Goal: Task Accomplishment & Management: Use online tool/utility

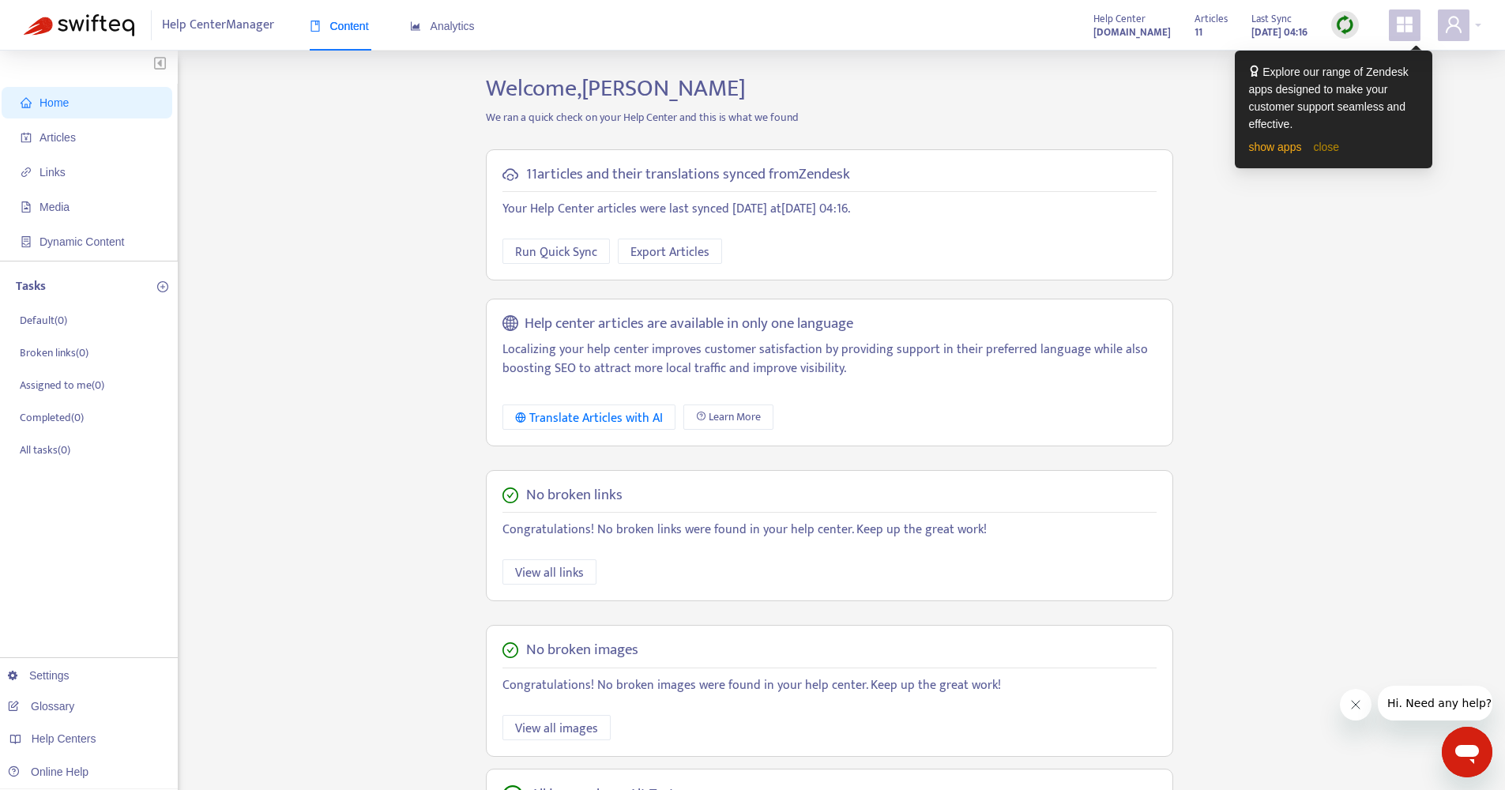
click at [1337, 147] on link "close" at bounding box center [1326, 147] width 26 height 13
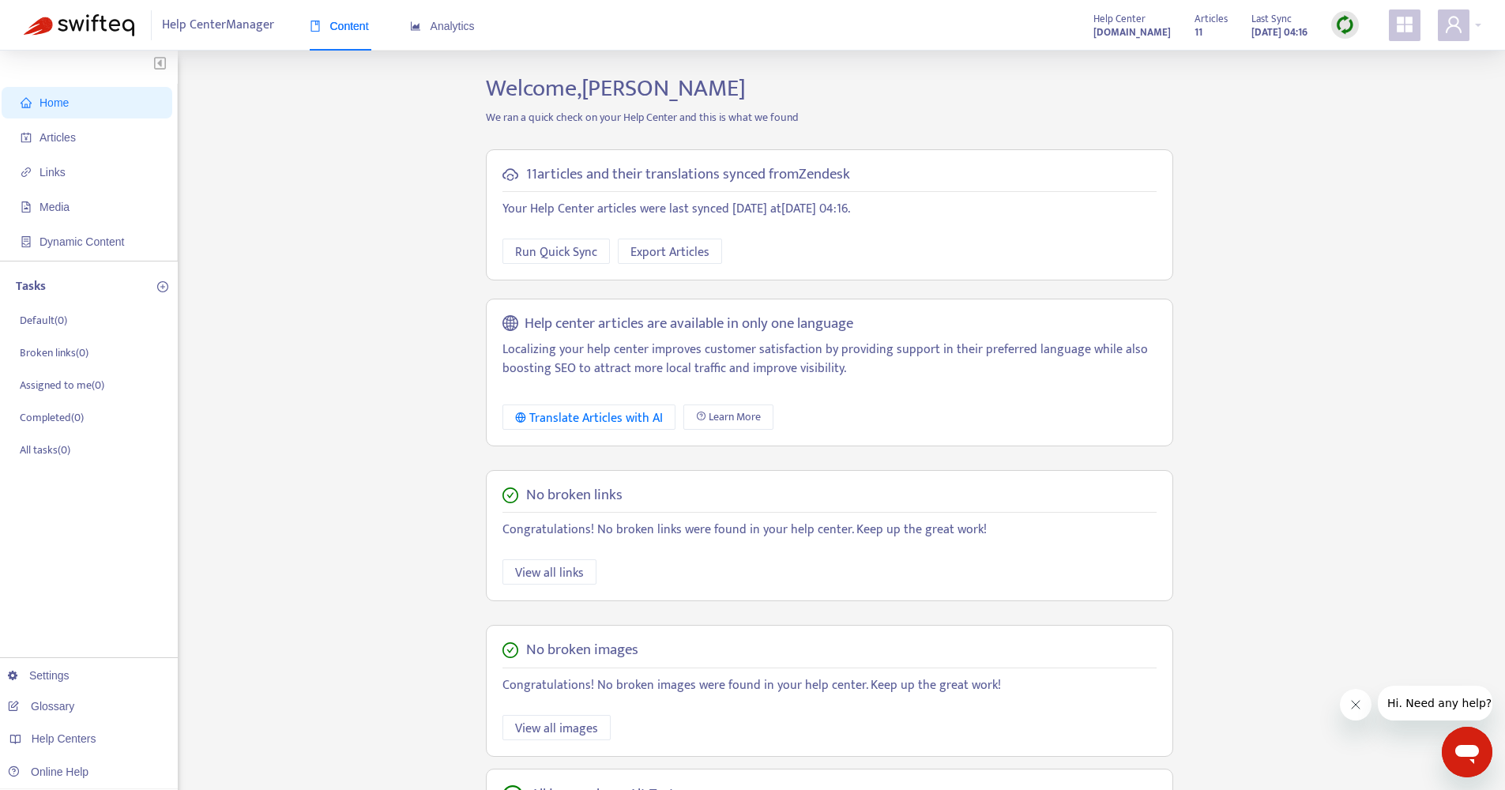
click at [1378, 104] on div "Home Articles Links Media Dynamic Content Tasks Default ( 0 ) Broken links ( 0 …" at bounding box center [753, 536] width 1458 height 925
click at [82, 138] on span "Articles" at bounding box center [90, 138] width 139 height 32
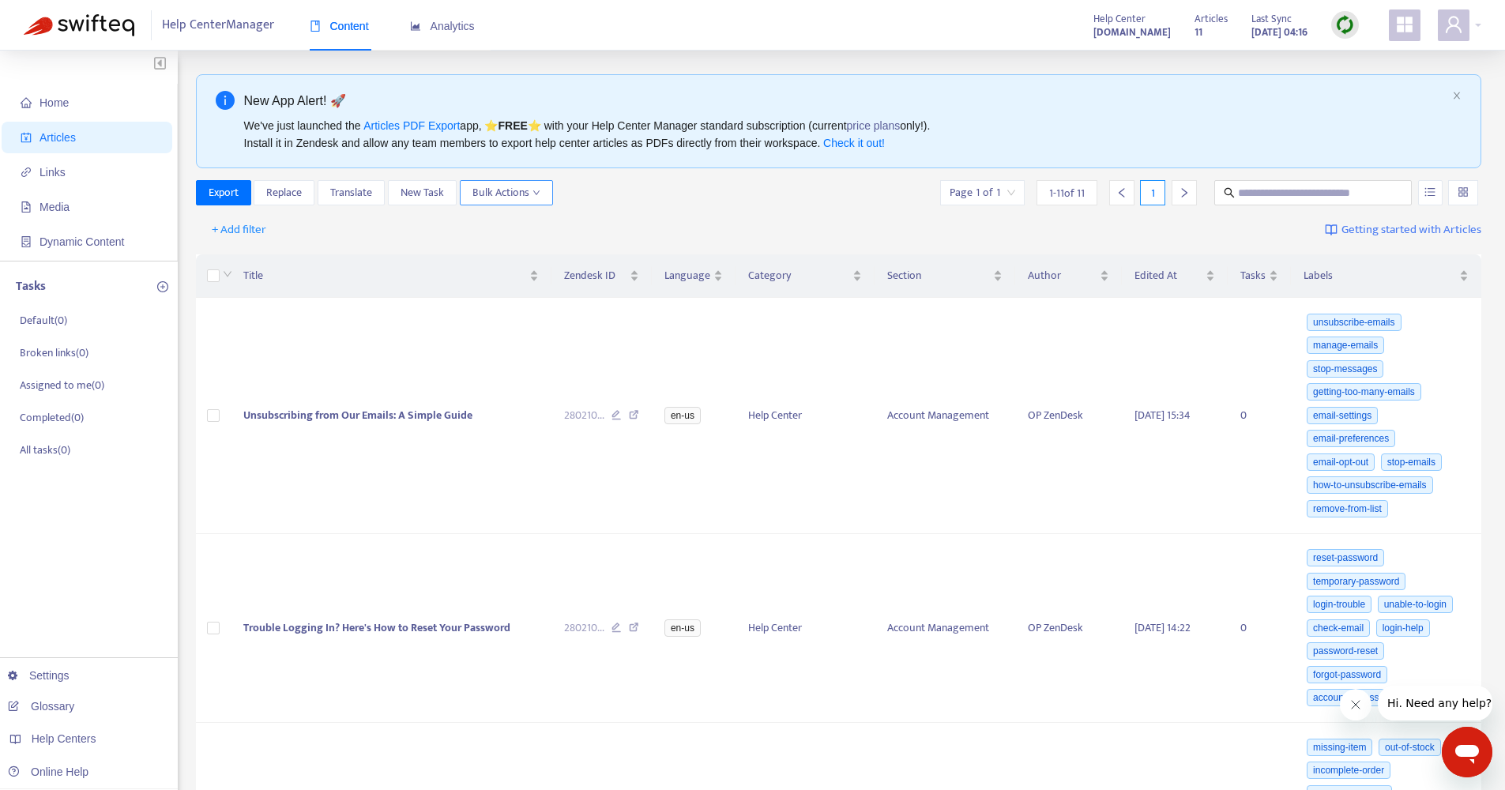
click at [541, 198] on button "Bulk Actions" at bounding box center [506, 192] width 93 height 25
click at [693, 181] on div "Export Replace Translate New Task Bulk Actions Page 1 of 1 1 - 11 of 11 1" at bounding box center [839, 192] width 1287 height 25
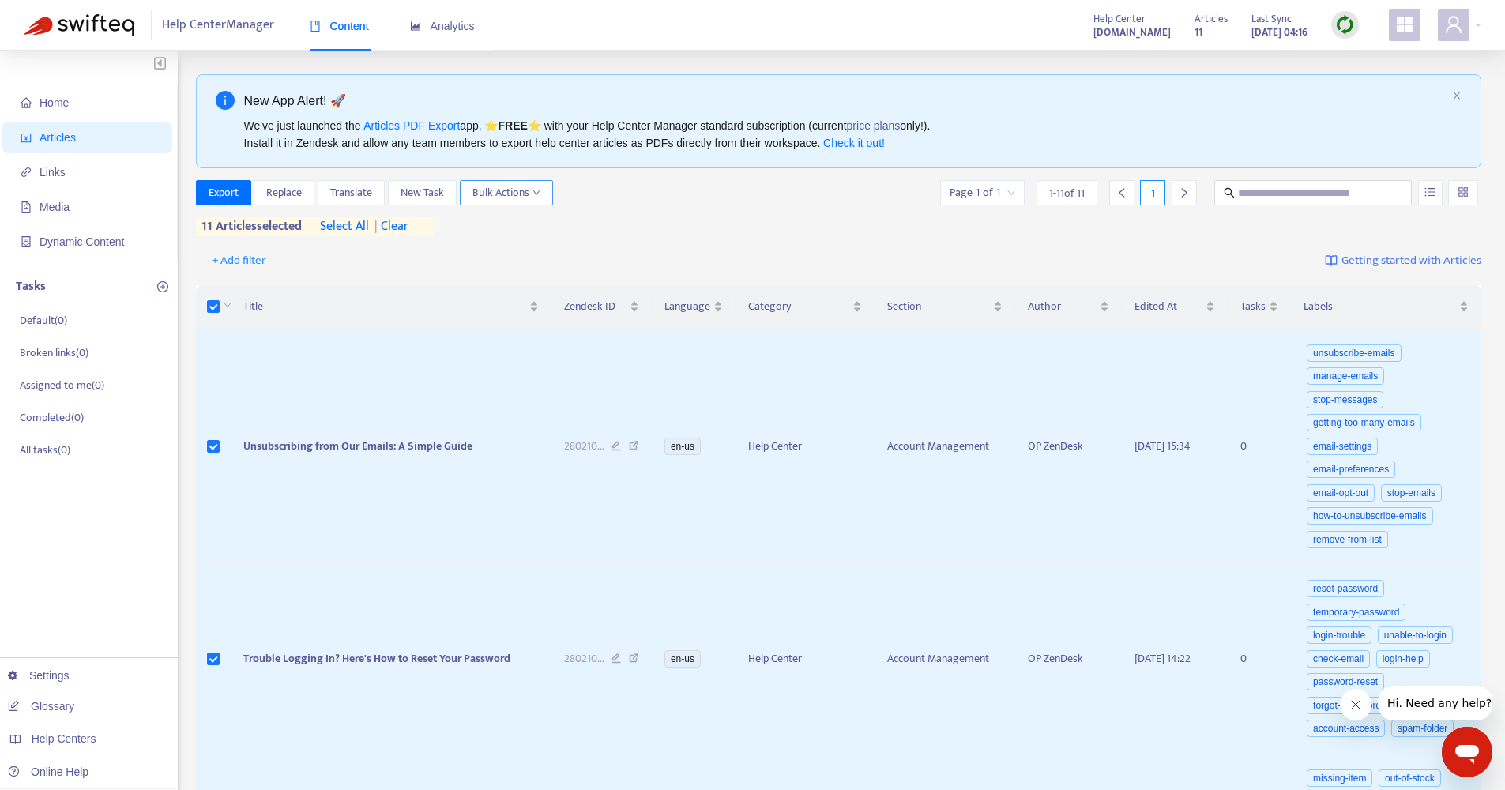
click at [543, 201] on button "Bulk Actions" at bounding box center [506, 192] width 93 height 25
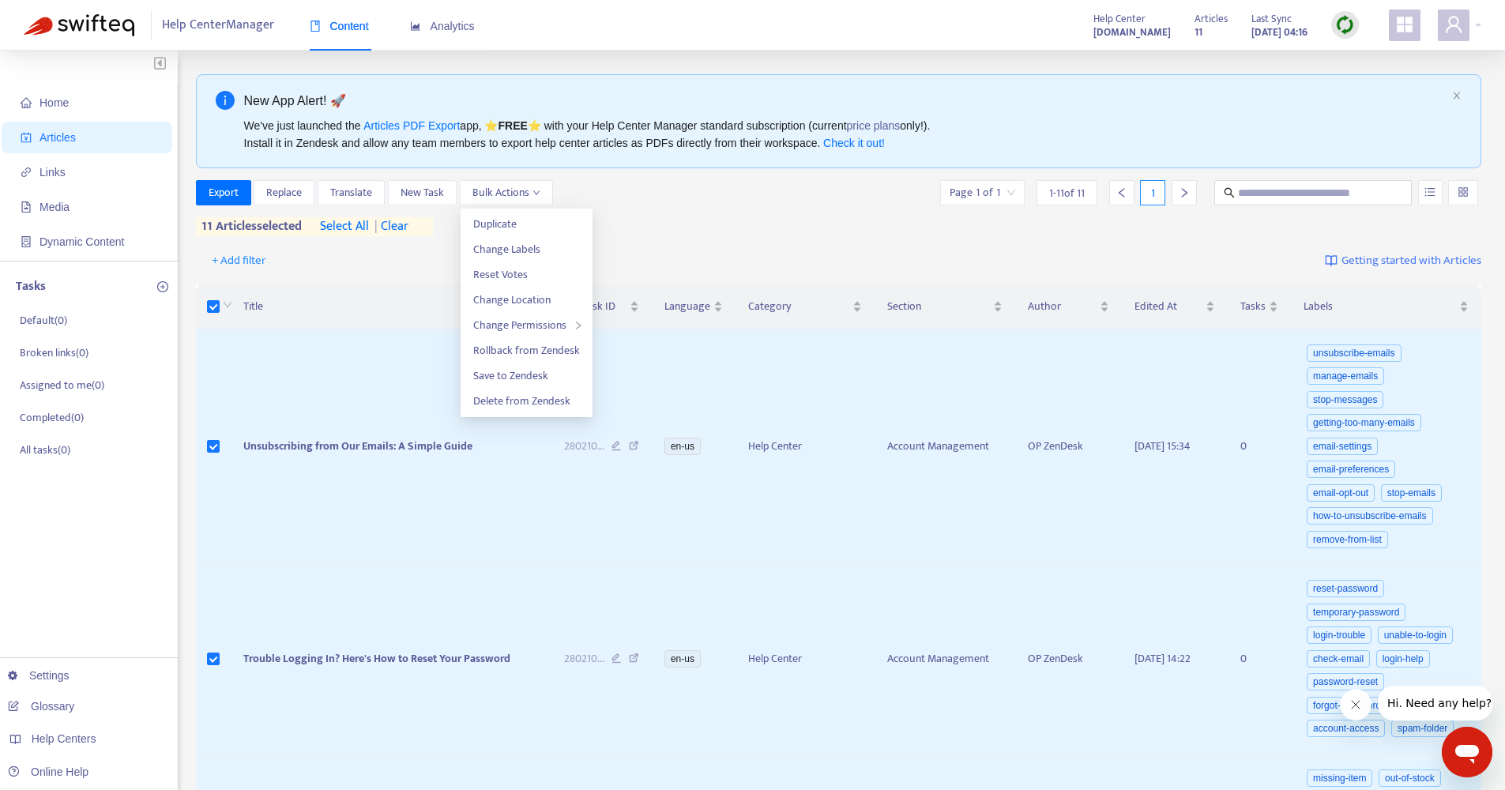
click at [779, 180] on div "Export Replace Translate New Task Bulk Actions Page 1 of 1 1 - 11 of 11 1" at bounding box center [839, 192] width 1287 height 25
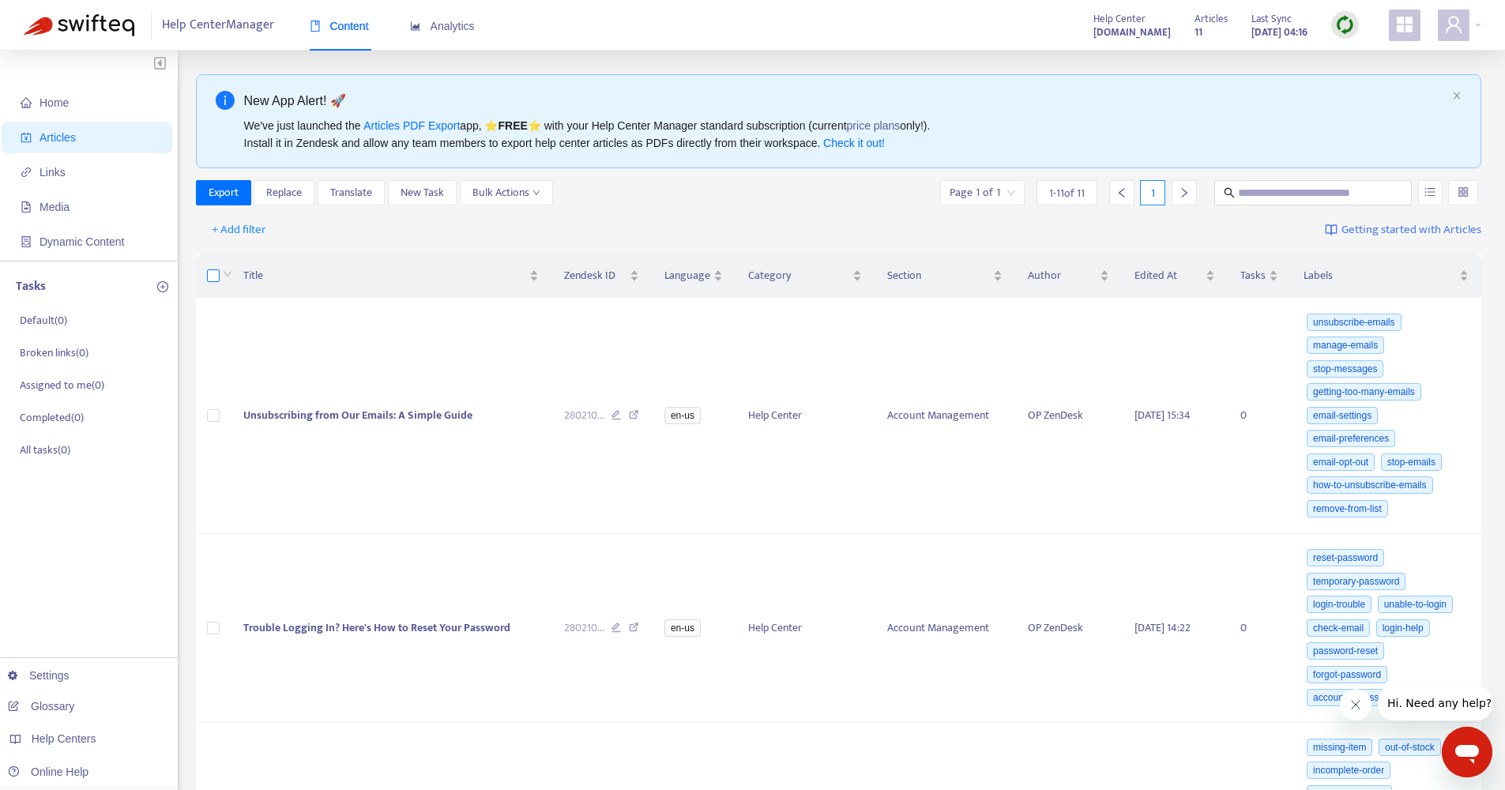
click at [215, 284] on label at bounding box center [213, 275] width 13 height 17
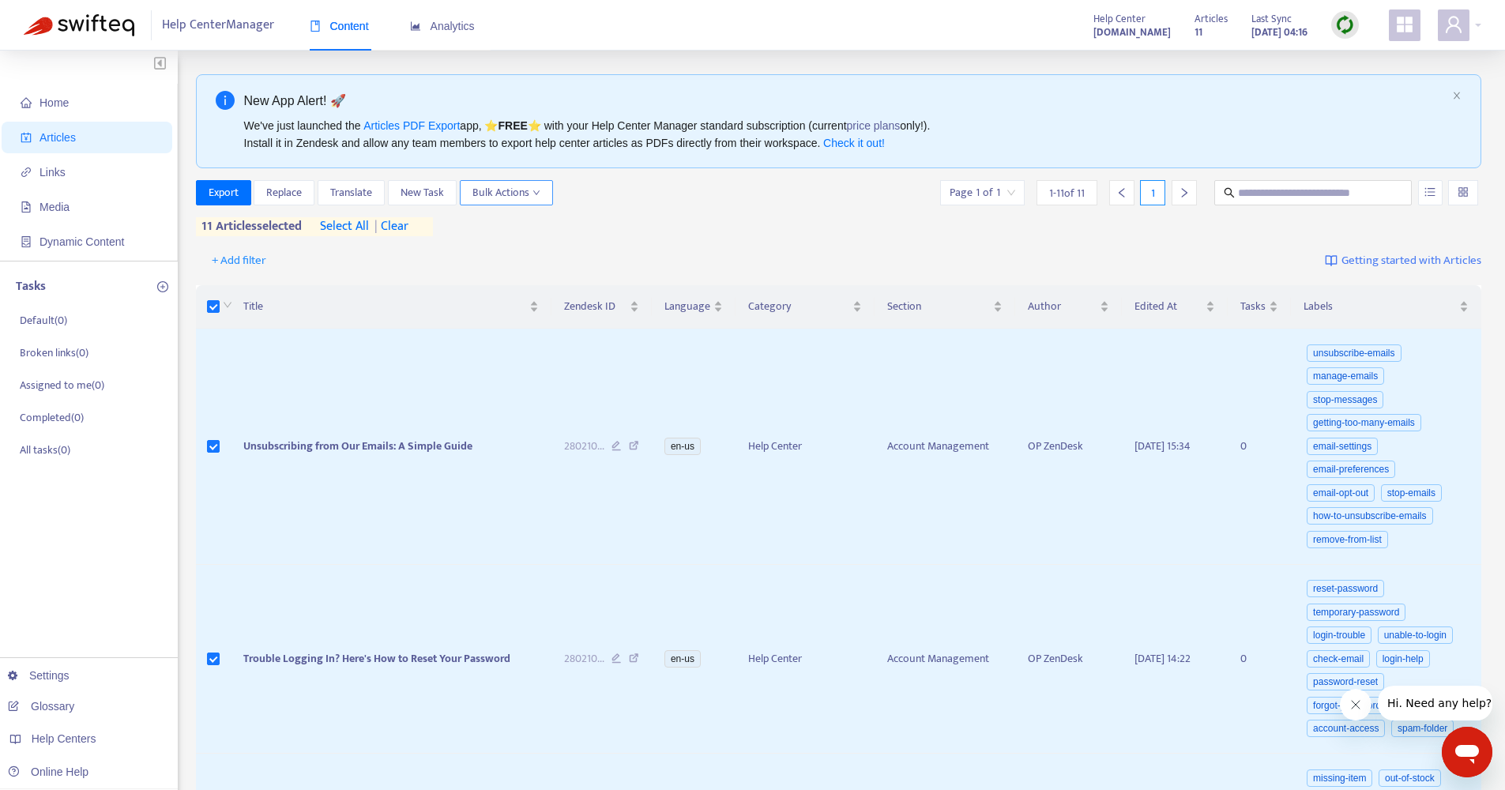
click at [540, 185] on span "Bulk Actions" at bounding box center [507, 192] width 68 height 17
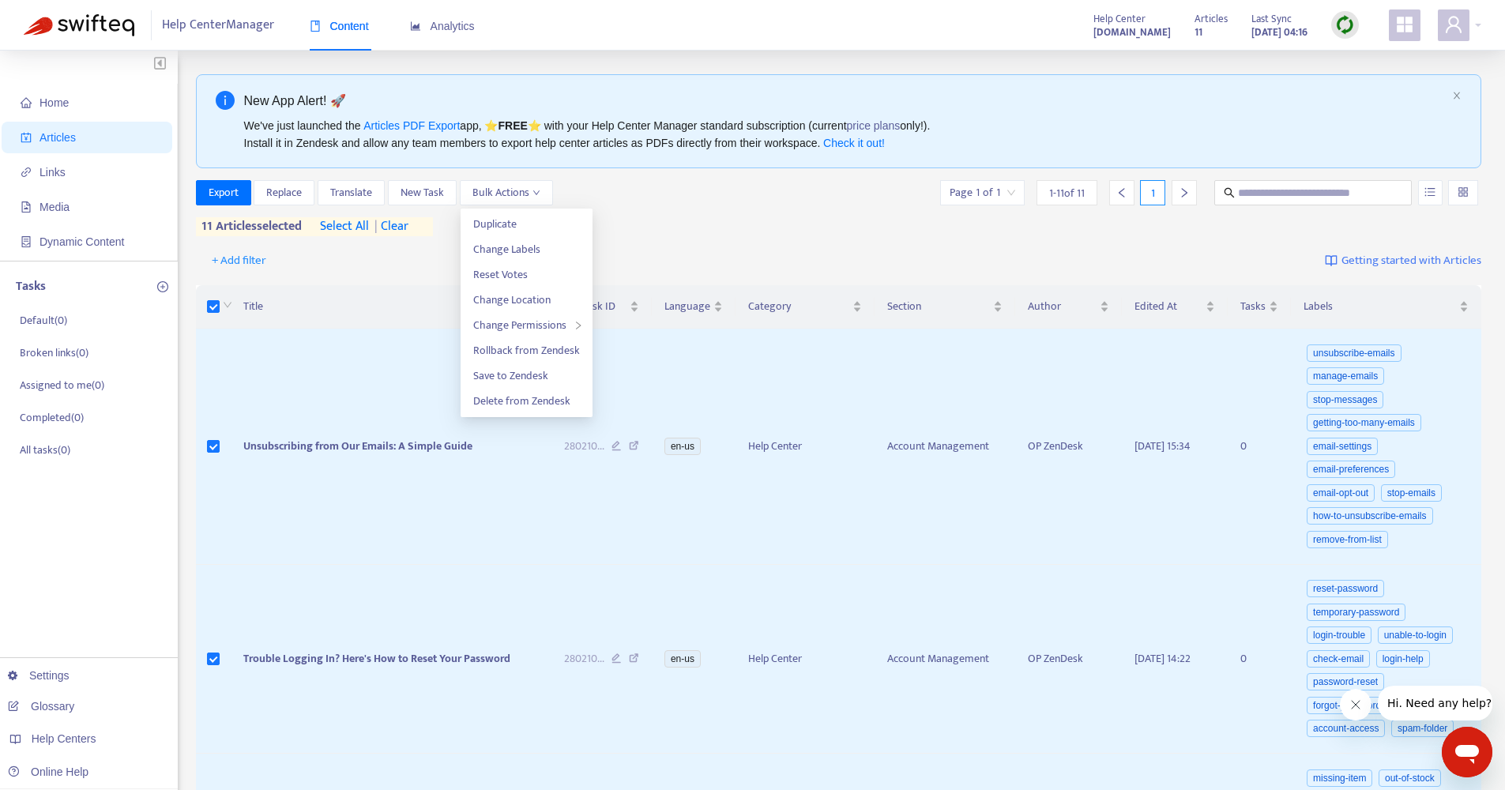
click at [1010, 91] on div "New App Alert! 🚀" at bounding box center [845, 101] width 1203 height 20
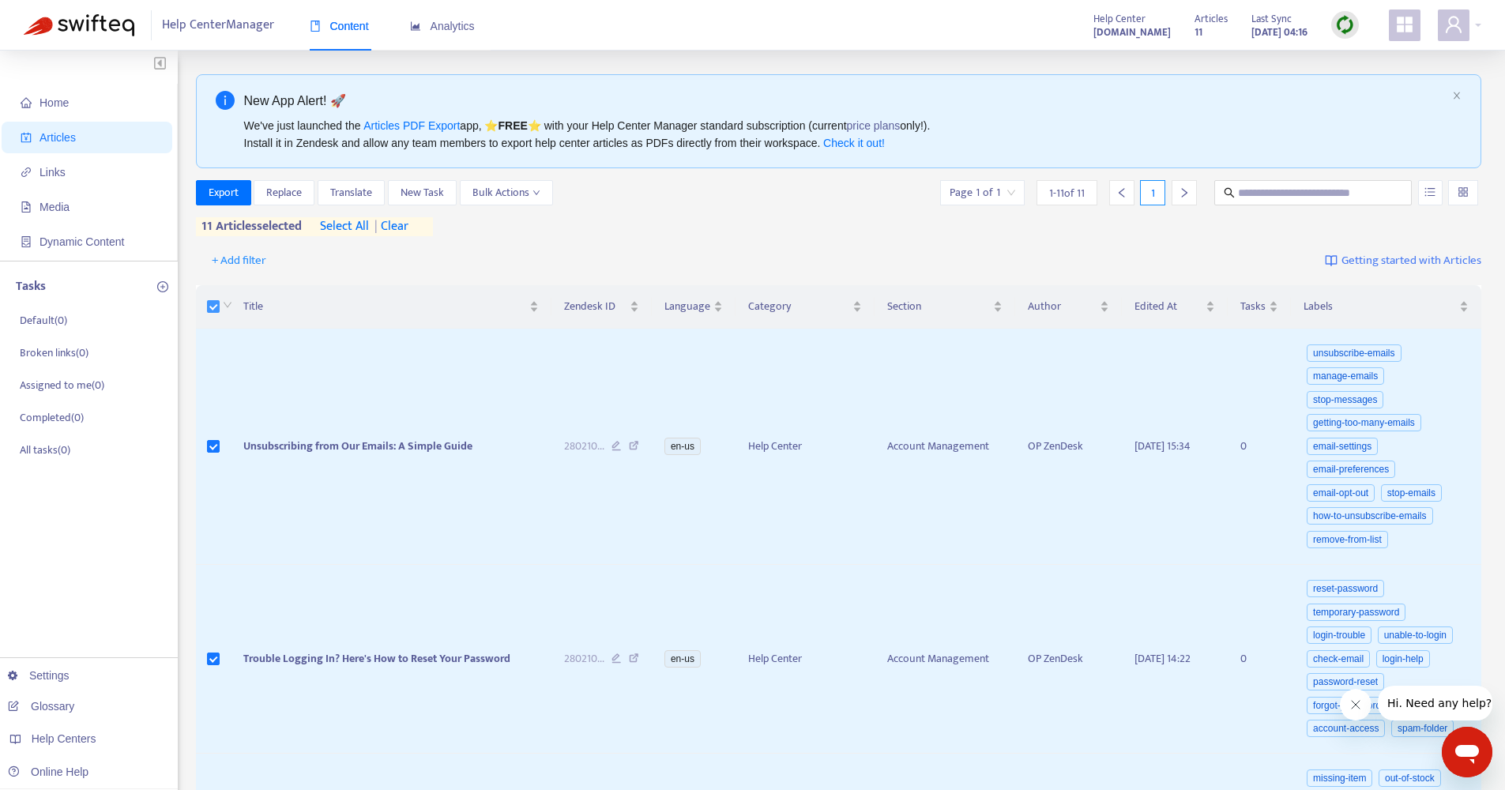
click at [213, 311] on span at bounding box center [213, 306] width 13 height 13
click at [513, 193] on span "Bulk Actions" at bounding box center [507, 192] width 68 height 17
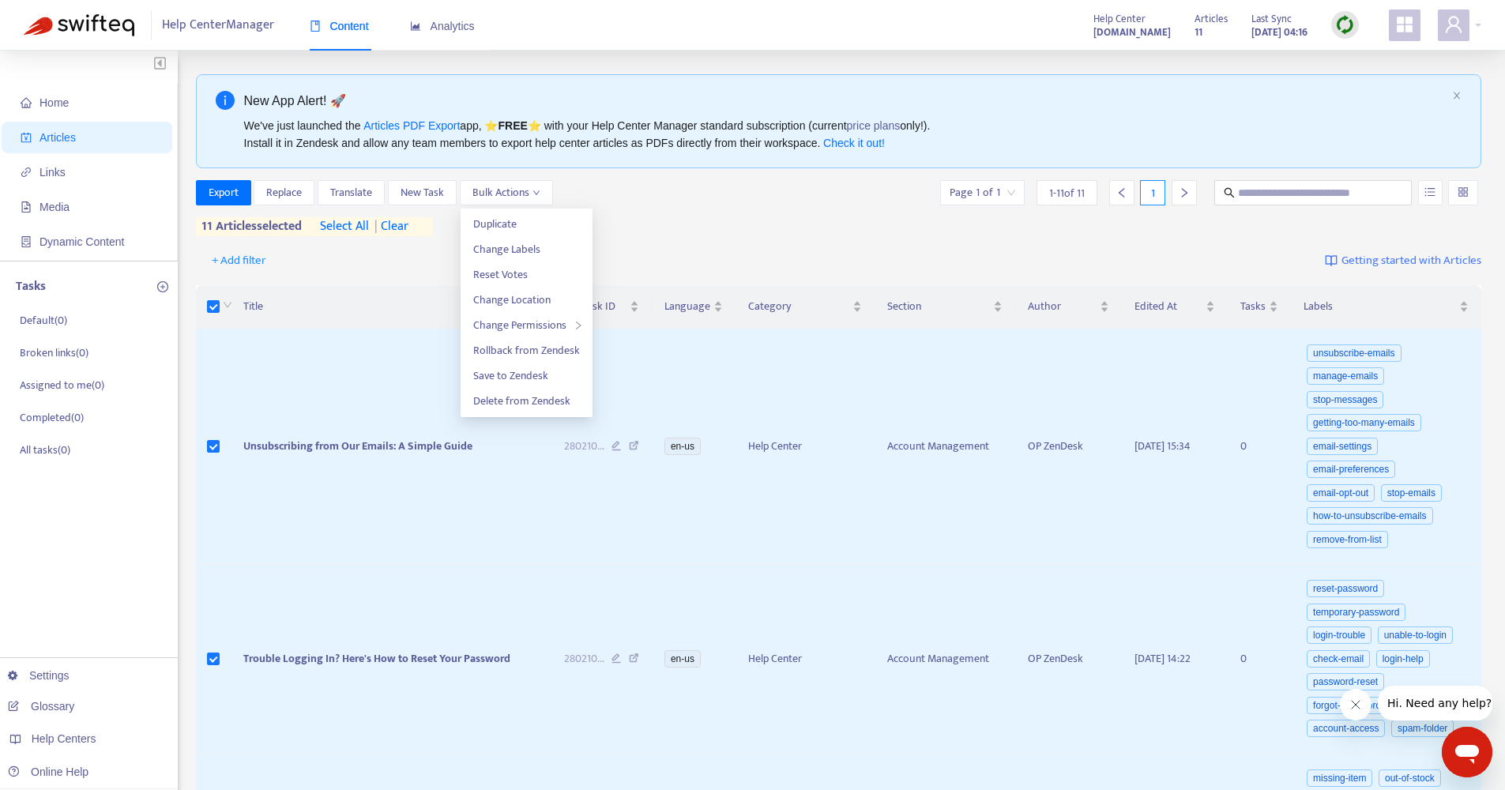
click at [773, 185] on div "Export Replace Translate New Task Bulk Actions Page 1 of 1 1 - 11 of 11 1" at bounding box center [839, 192] width 1287 height 25
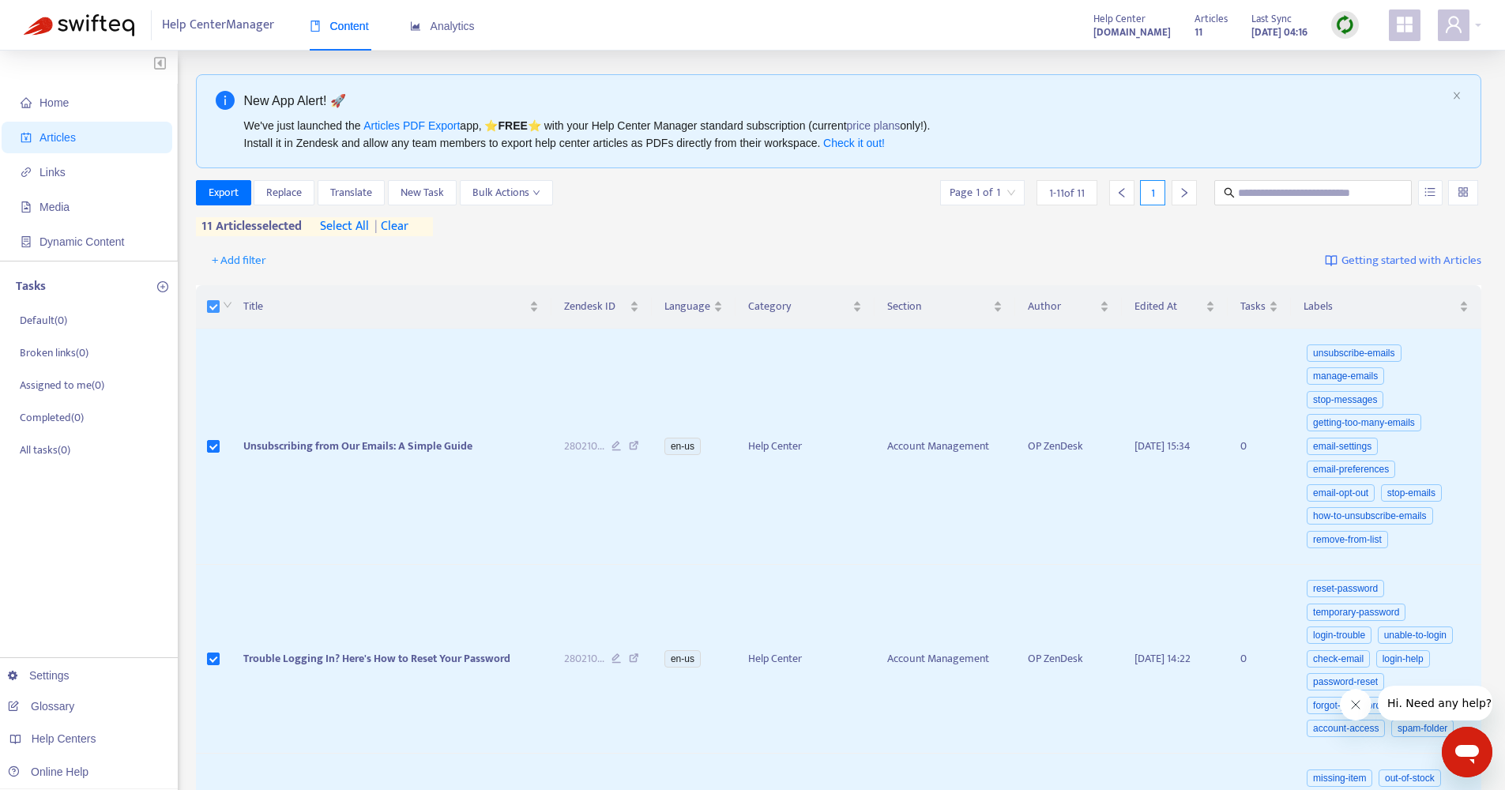
click at [214, 313] on label at bounding box center [213, 306] width 13 height 17
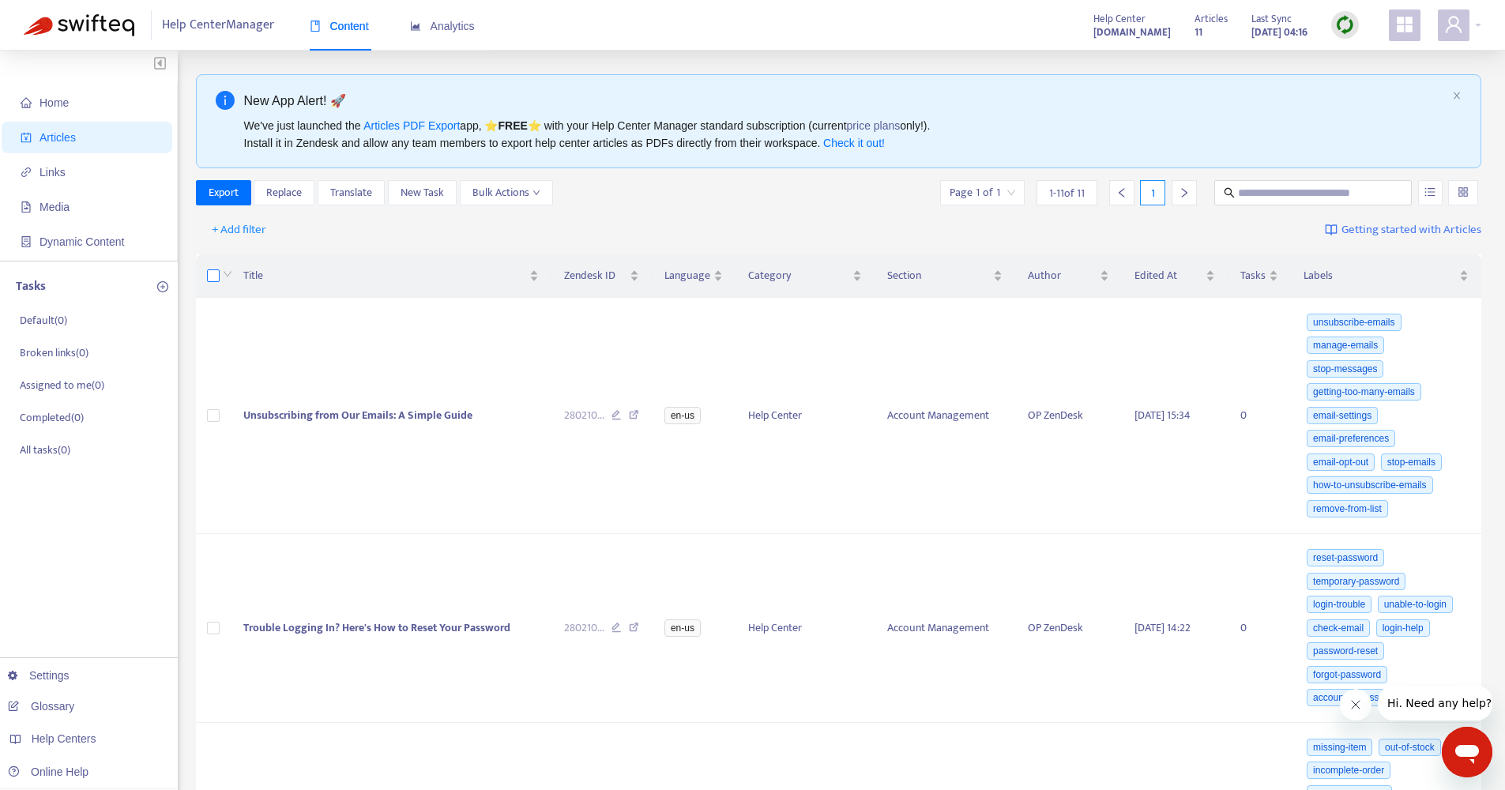
click at [211, 280] on span at bounding box center [213, 275] width 13 height 13
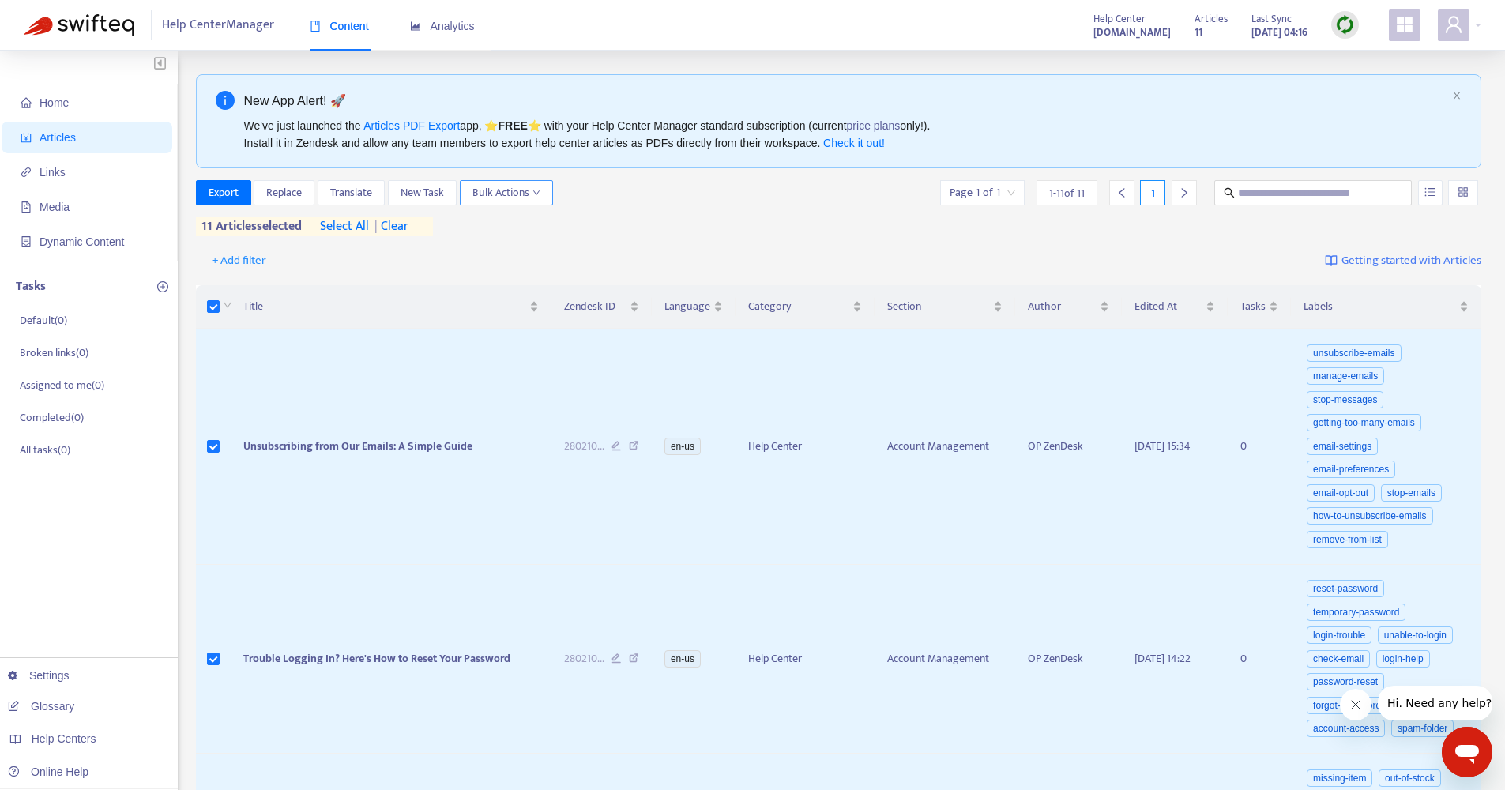
click at [526, 205] on button "Bulk Actions" at bounding box center [506, 192] width 93 height 25
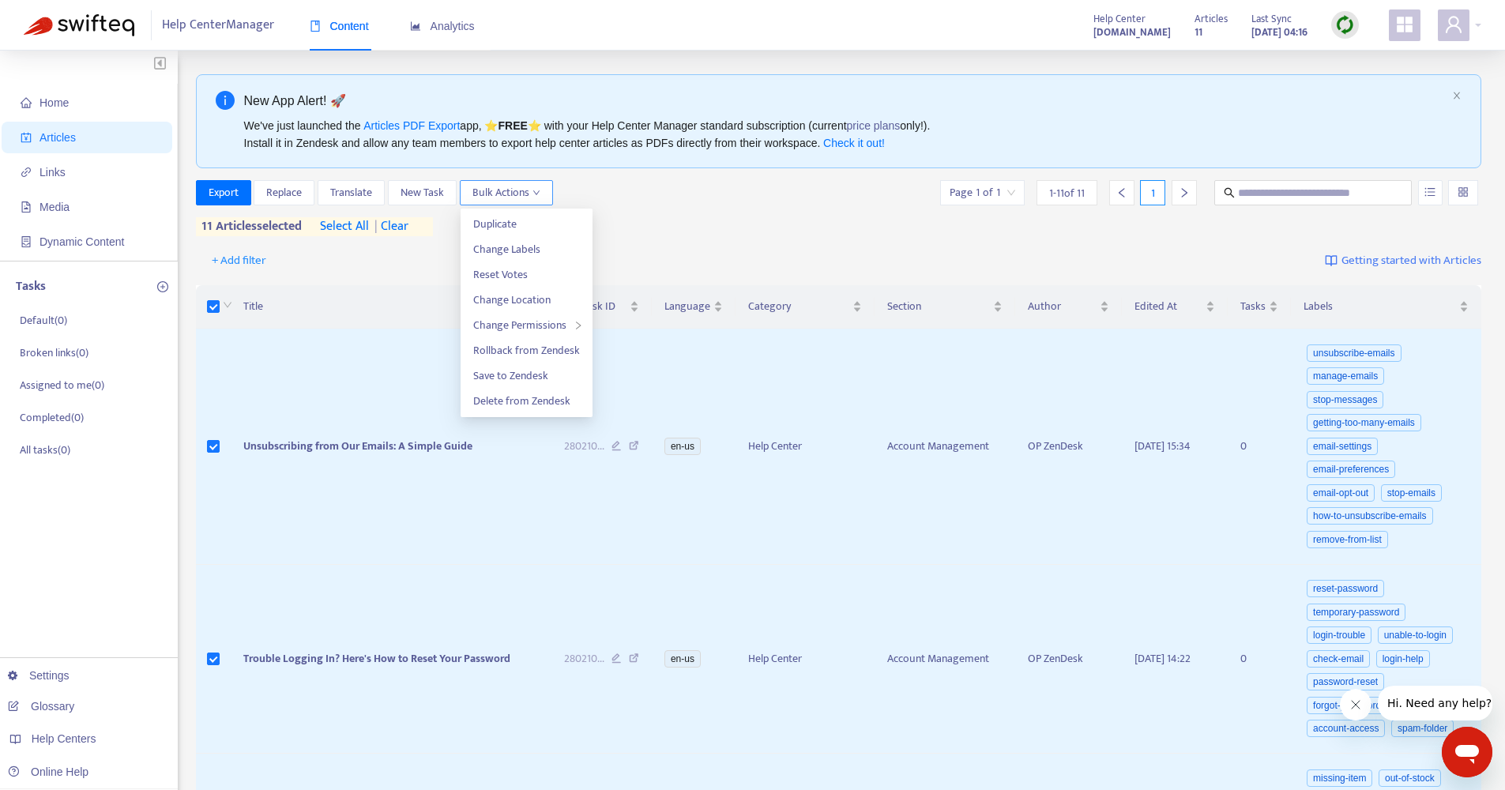
click at [532, 194] on span "Bulk Actions" at bounding box center [507, 192] width 68 height 17
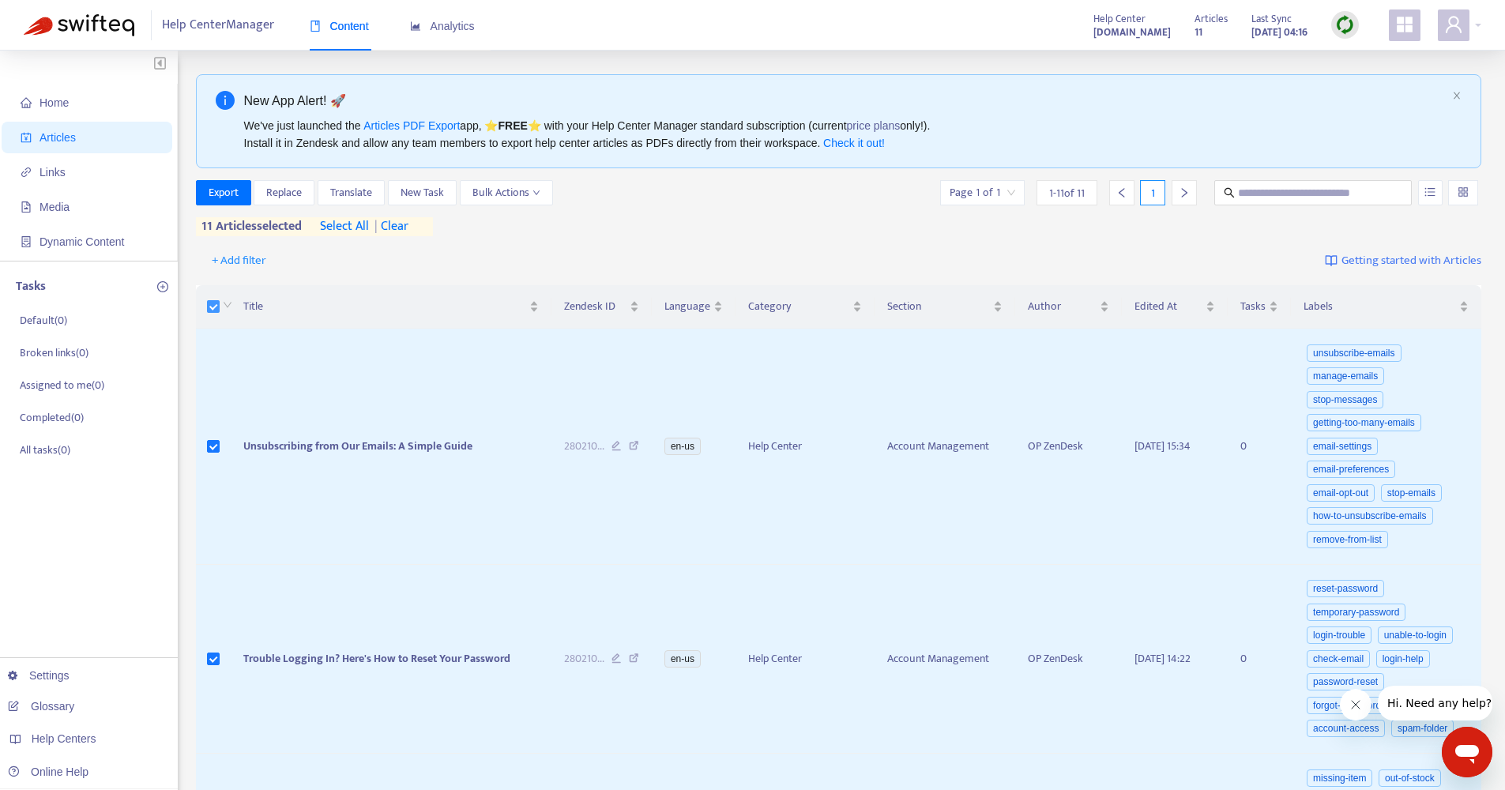
click at [214, 311] on span at bounding box center [213, 306] width 13 height 13
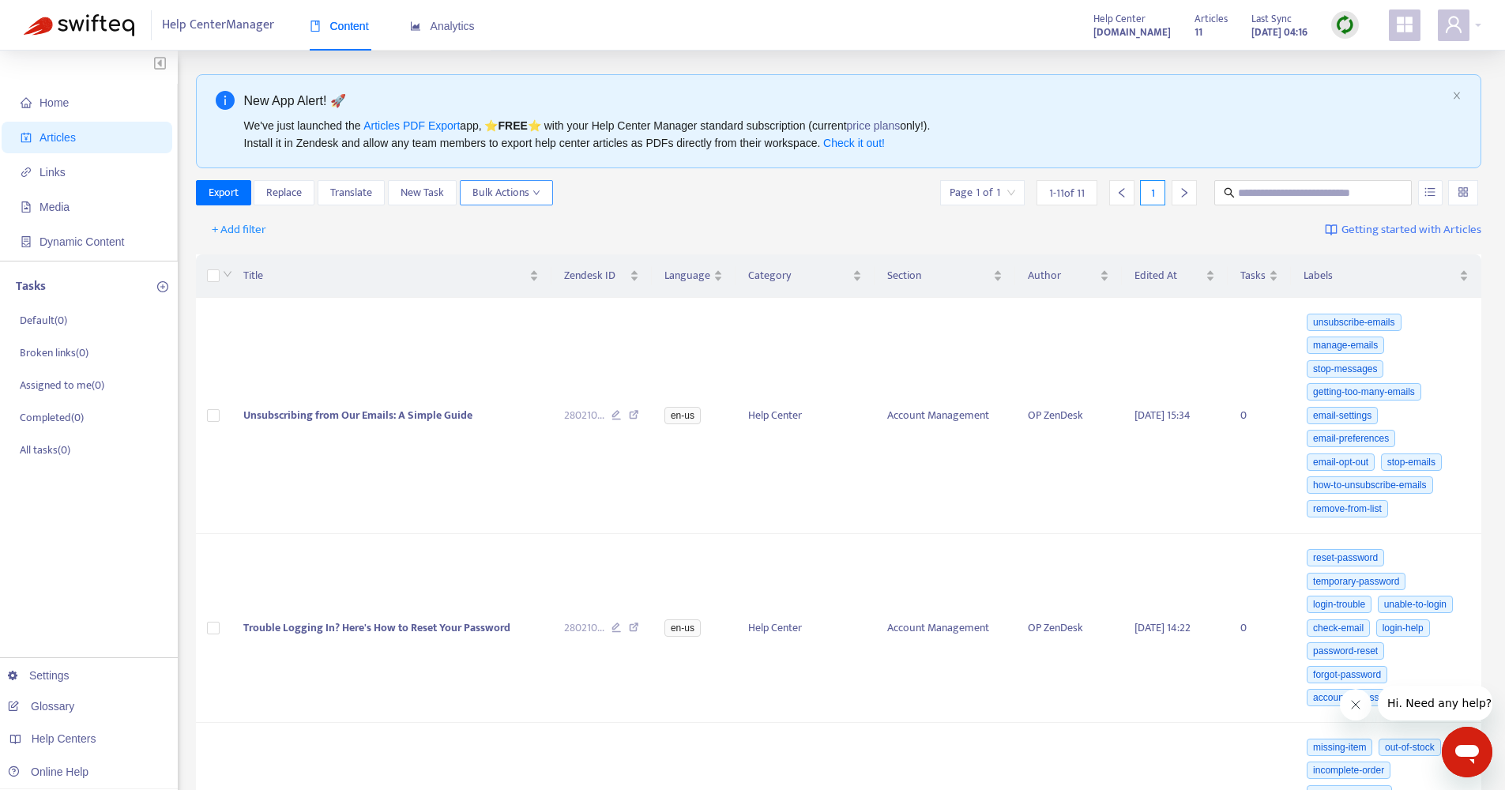
click at [522, 190] on span "Bulk Actions" at bounding box center [507, 192] width 68 height 17
click at [217, 274] on span at bounding box center [213, 275] width 13 height 13
click at [547, 194] on button "Bulk Actions" at bounding box center [506, 192] width 93 height 25
click at [661, 236] on div "+ Add filter Getting started with Articles" at bounding box center [839, 230] width 1287 height 37
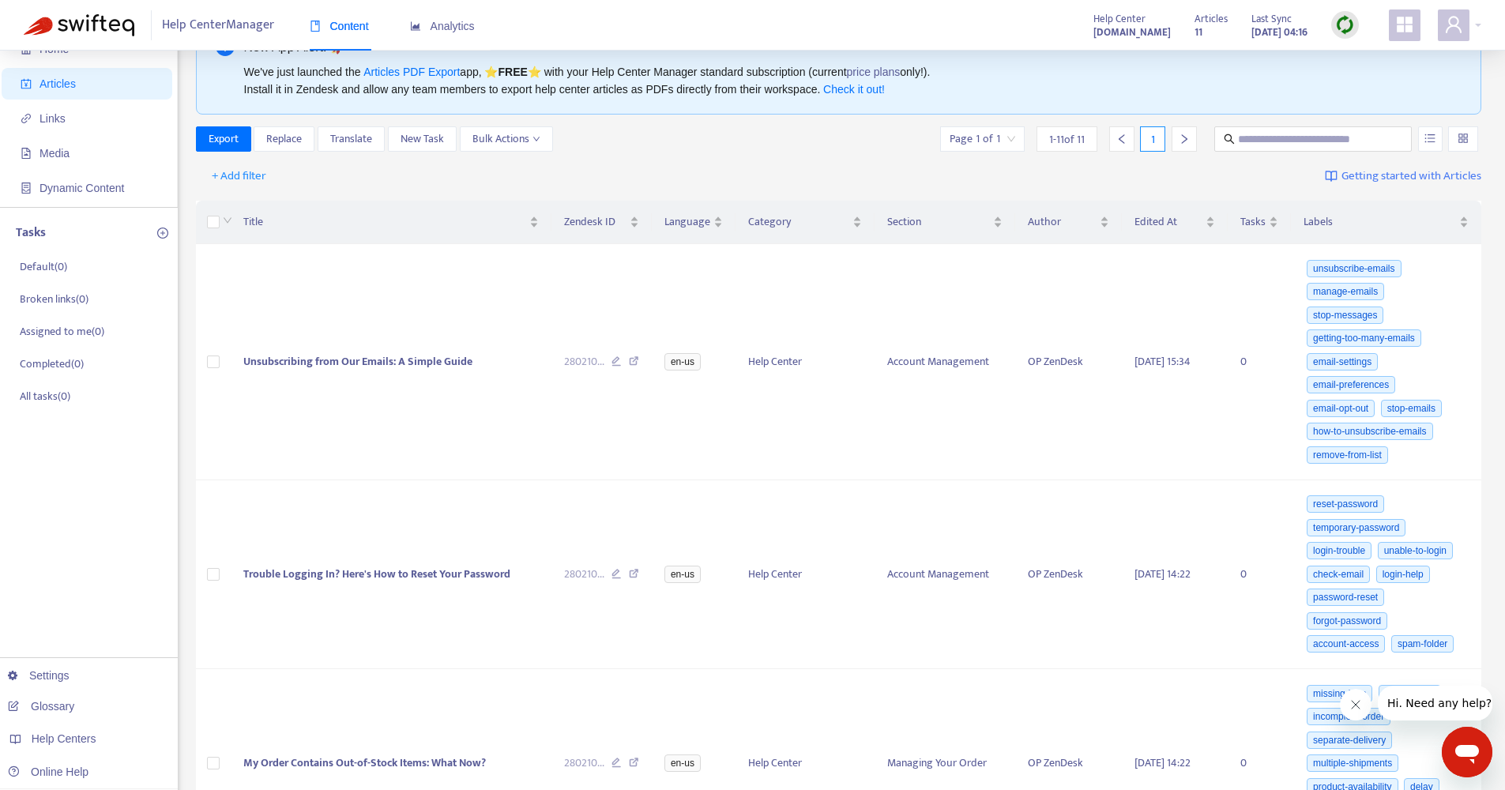
scroll to position [19, 0]
